Goal: Check status: Check status

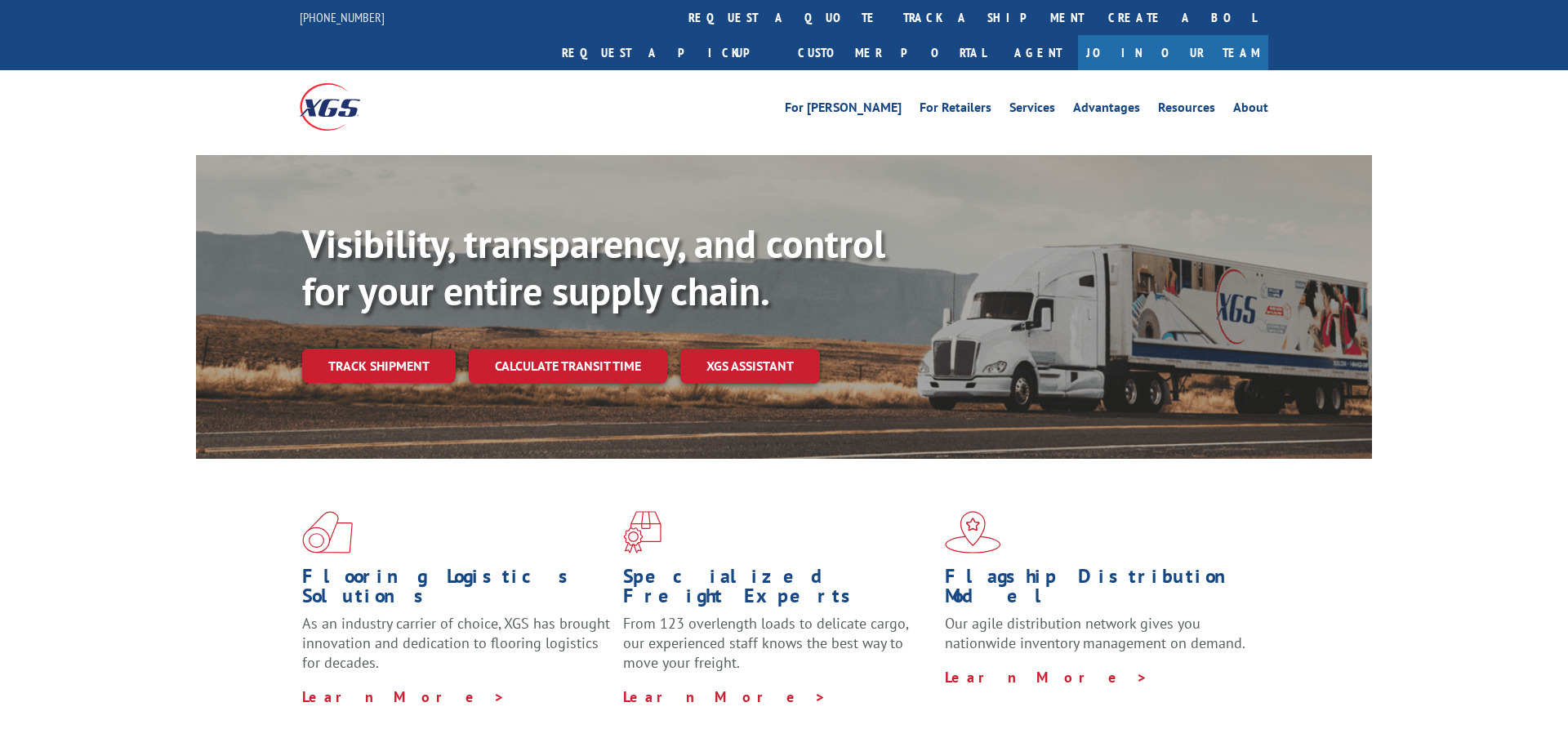
click at [390, 351] on div "Visibility, transparency, and control for your entire supply chain. Track shipm…" at bounding box center [837, 334] width 1070 height 227
click at [389, 349] on link "Track shipment" at bounding box center [378, 365] width 154 height 34
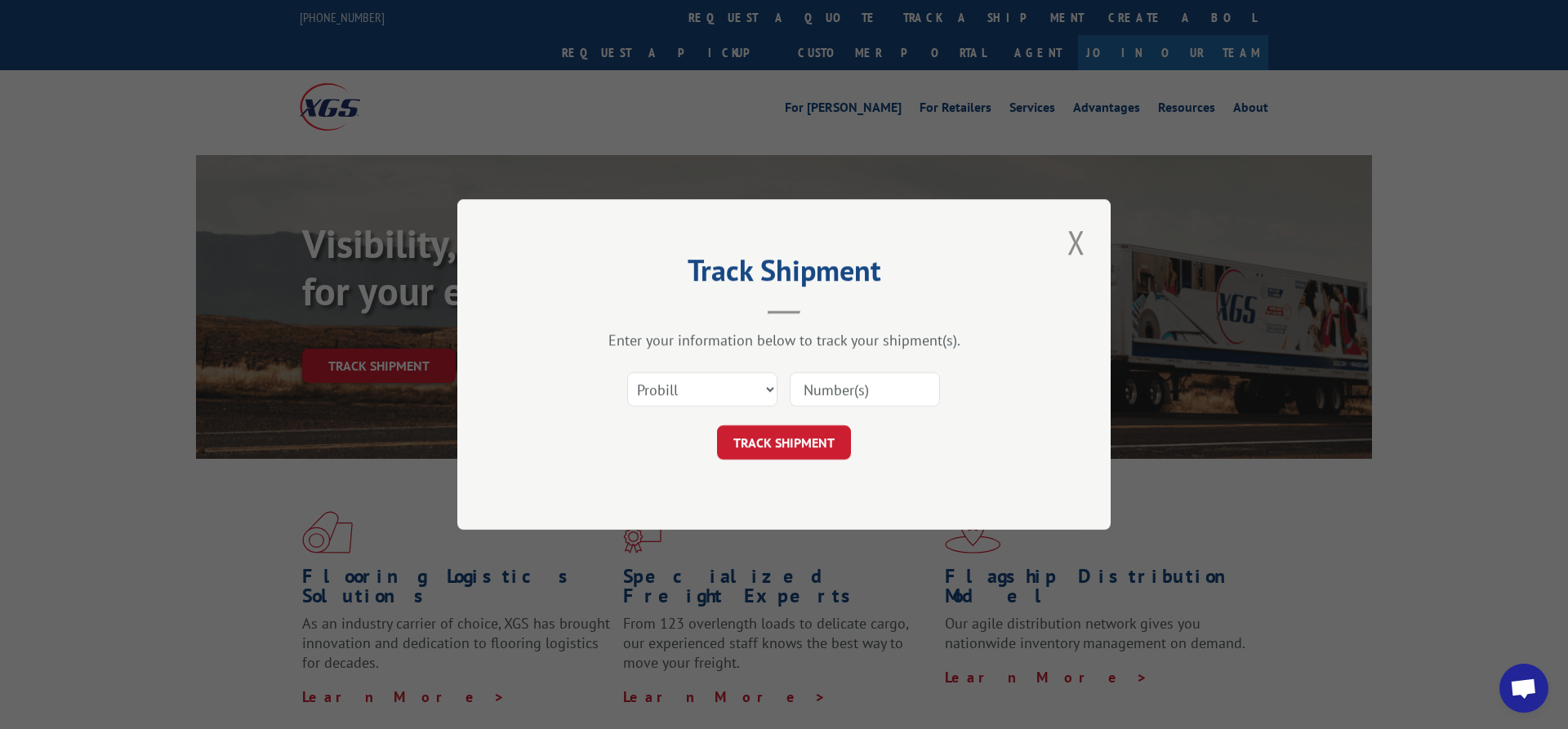
click at [830, 388] on input at bounding box center [864, 389] width 150 height 34
paste input "8886746683"
type input "8886746683"
click at [627, 372] on select "Select category... Probill BOL PO" at bounding box center [702, 389] width 150 height 34
select select "bol"
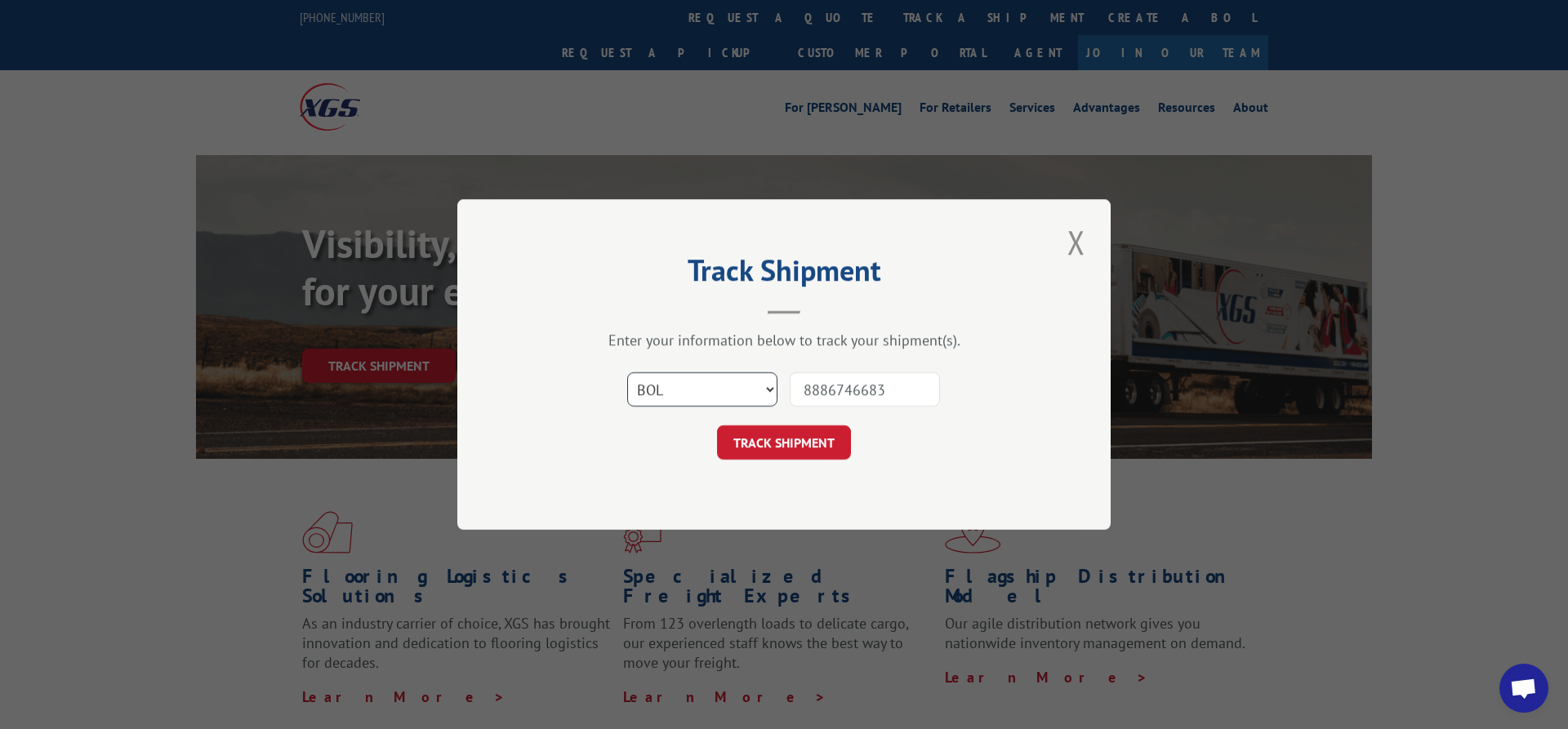
click option "BOL" at bounding box center [0, 0] width 0 height 0
click at [771, 430] on button "TRACK SHIPMENT" at bounding box center [784, 442] width 134 height 34
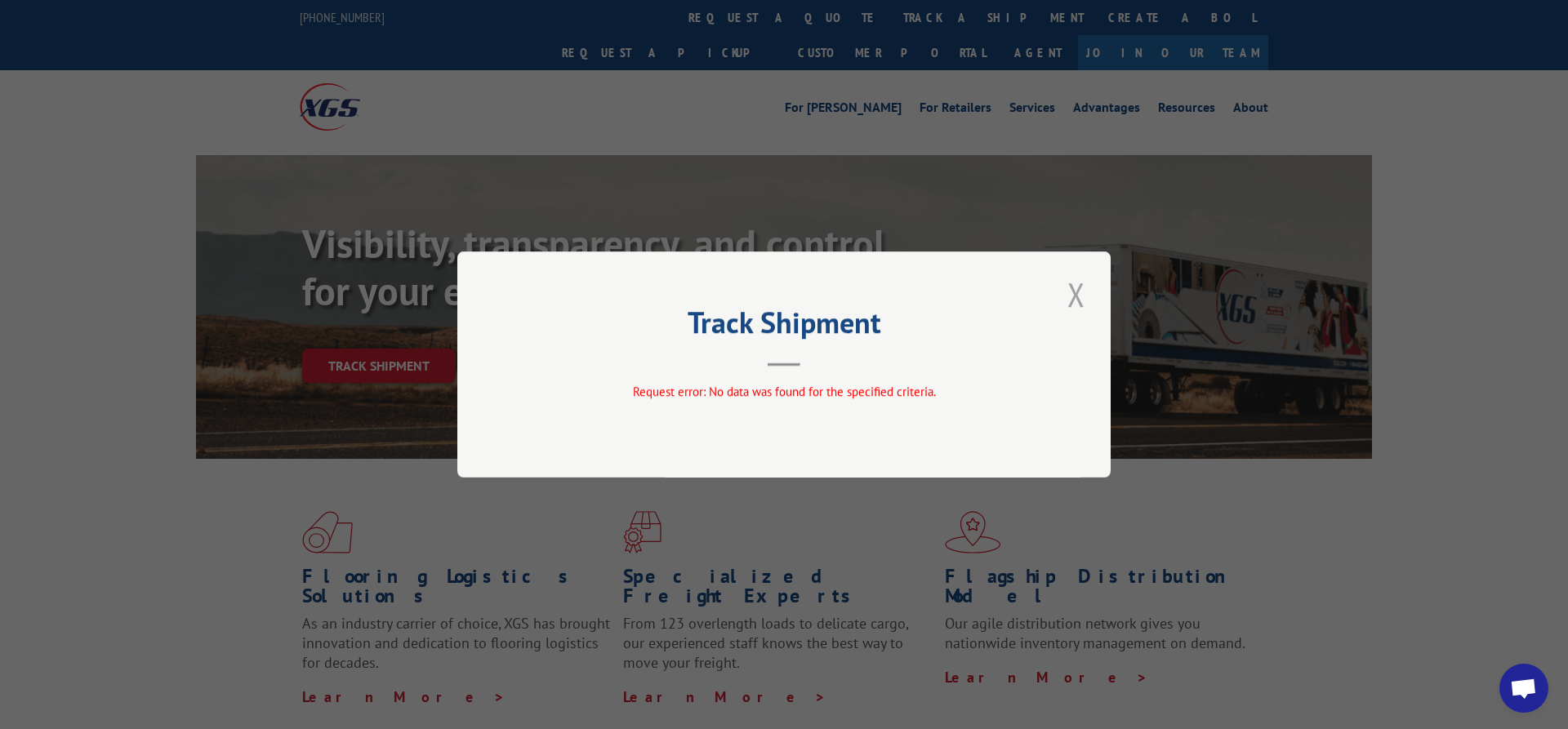
click at [1082, 291] on button "Close modal" at bounding box center [1076, 294] width 27 height 45
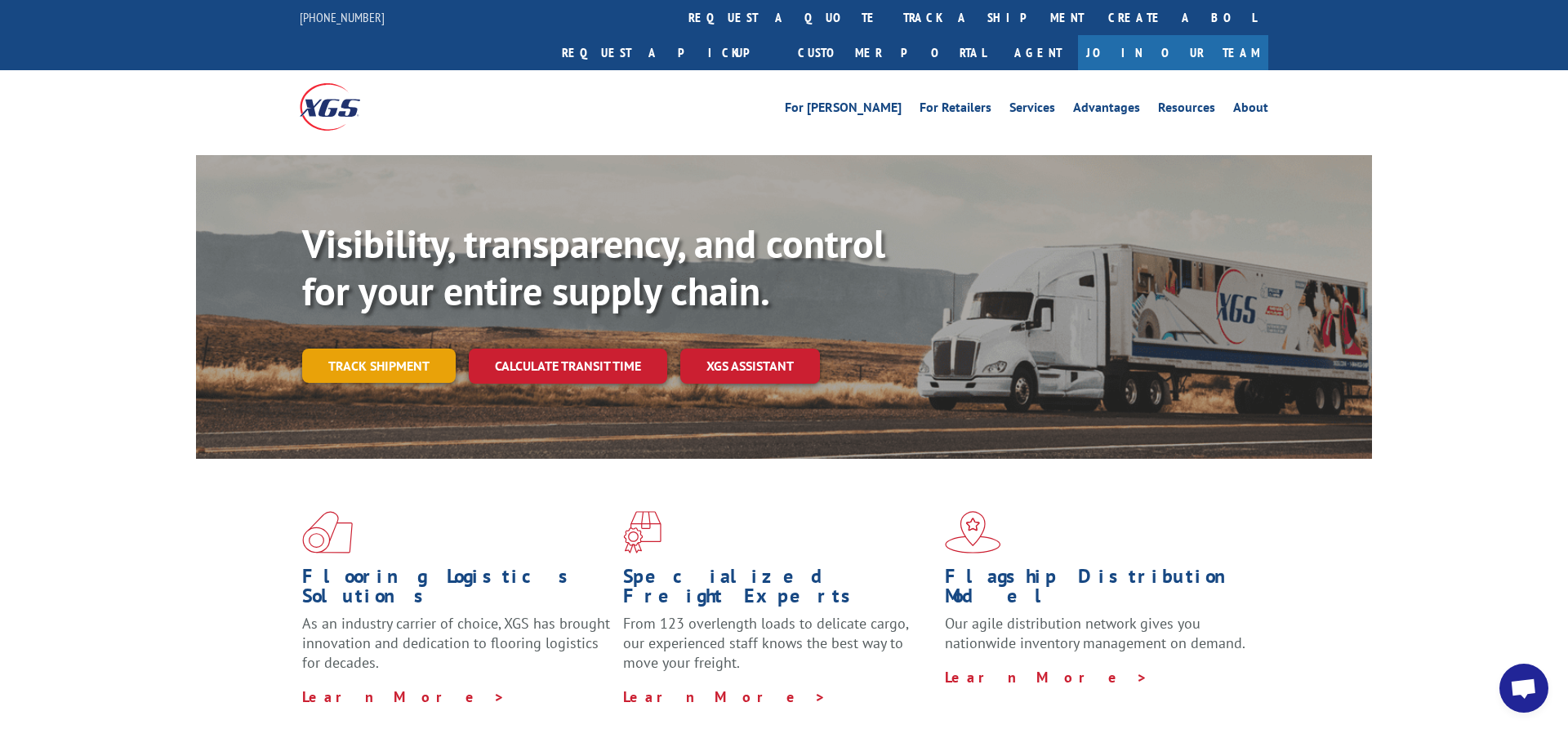
click at [391, 349] on link "Track shipment" at bounding box center [378, 365] width 154 height 34
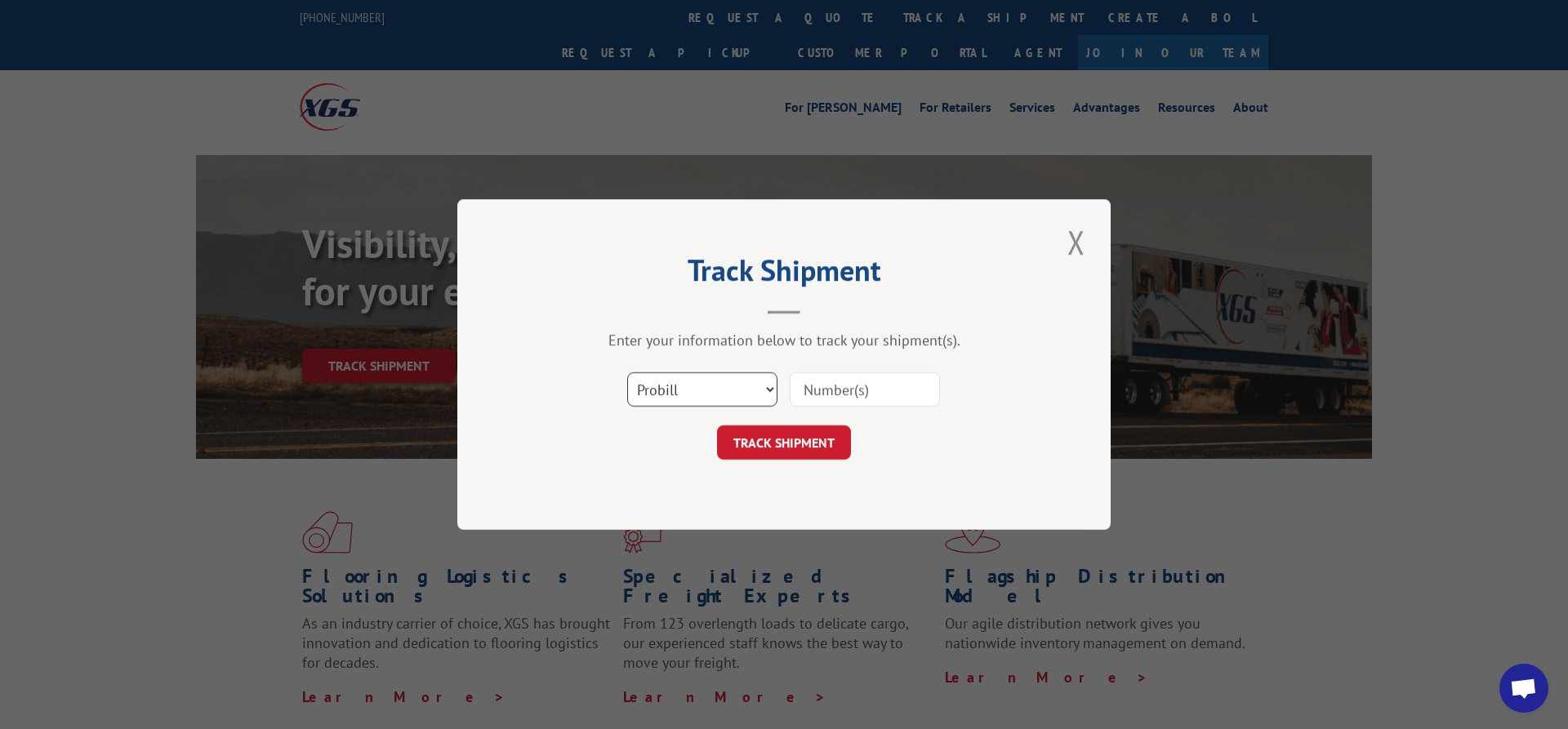
click at [627, 372] on select "Select category... Probill BOL PO" at bounding box center [702, 389] width 150 height 34
select select "bol"
click option "BOL" at bounding box center [0, 0] width 0 height 0
click at [831, 383] on input at bounding box center [864, 389] width 150 height 34
type input "6200032539"
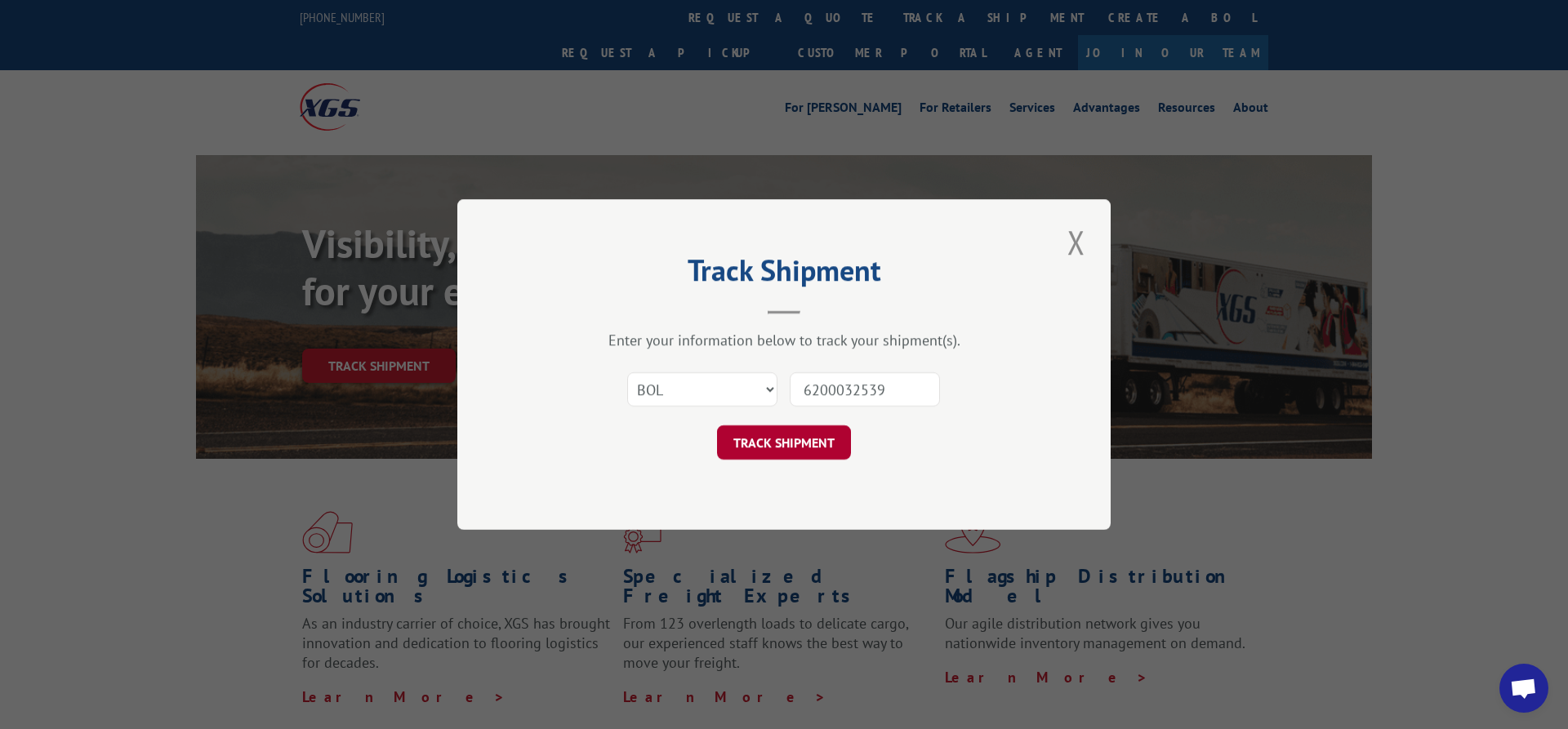
click at [796, 439] on button "TRACK SHIPMENT" at bounding box center [784, 442] width 134 height 34
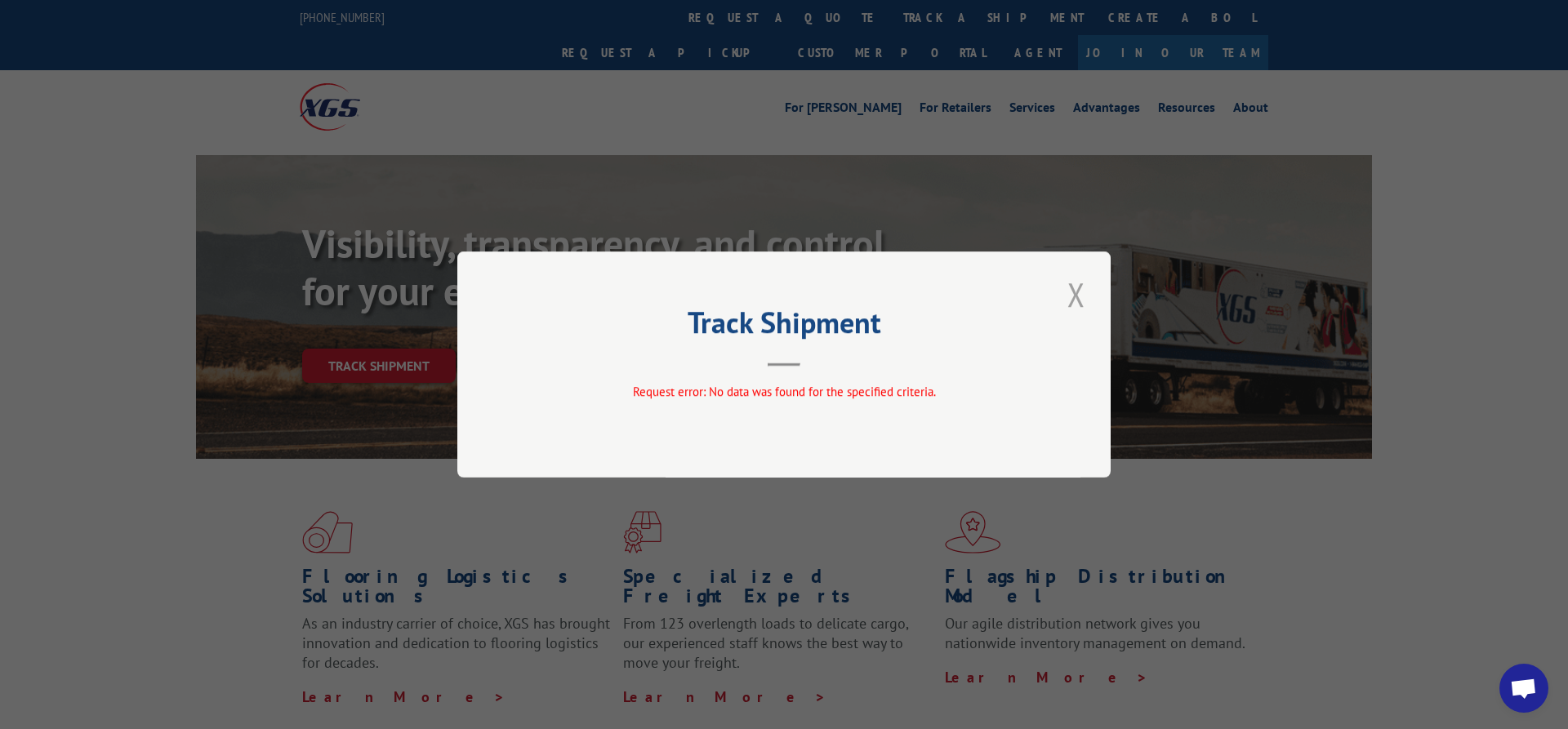
click at [1080, 287] on button "Close modal" at bounding box center [1076, 294] width 27 height 45
